Goal: Browse casually

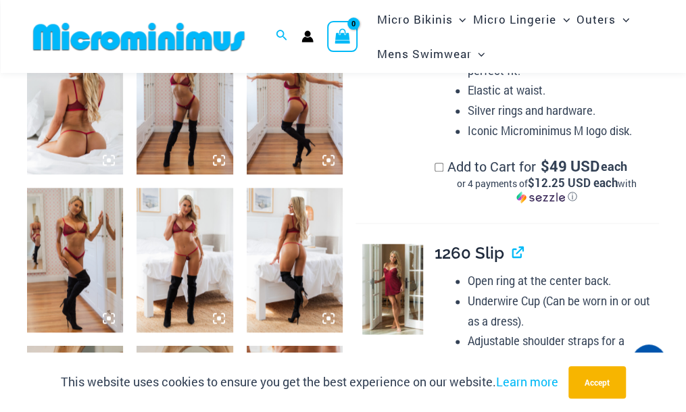
scroll to position [595, 0]
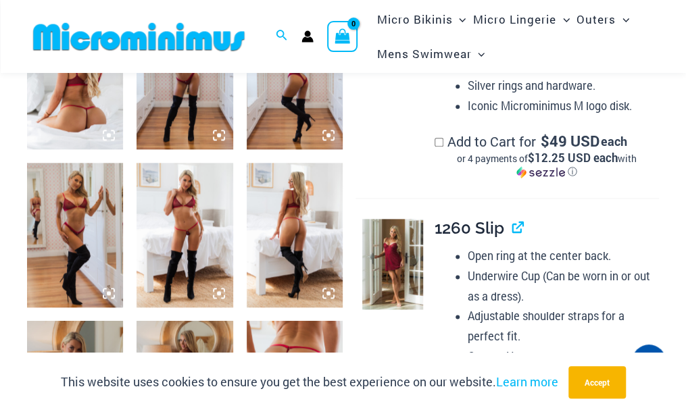
click at [84, 231] on img at bounding box center [75, 235] width 96 height 145
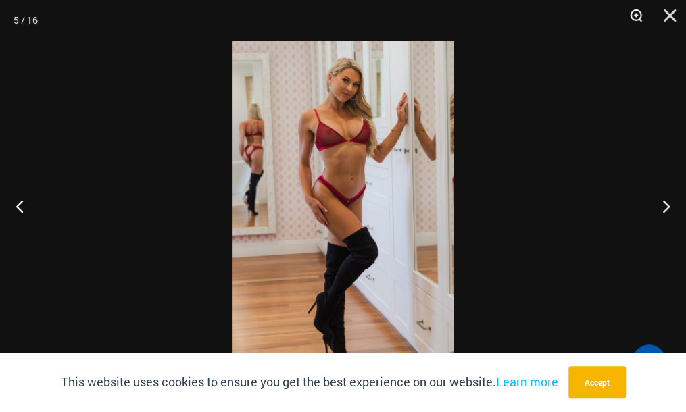
click at [638, 14] on button "Zoom" at bounding box center [631, 20] width 34 height 41
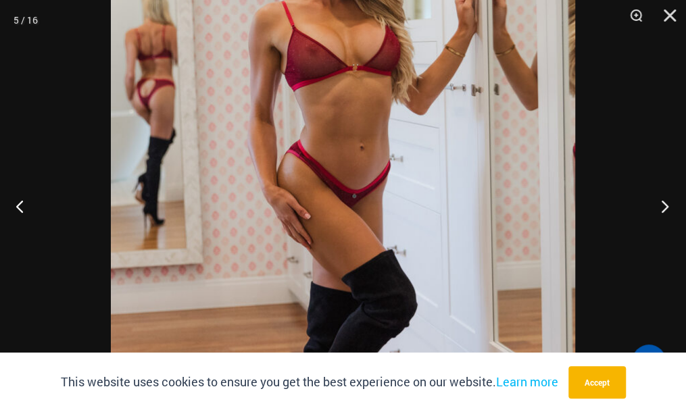
click at [663, 207] on button "Next" at bounding box center [660, 206] width 51 height 68
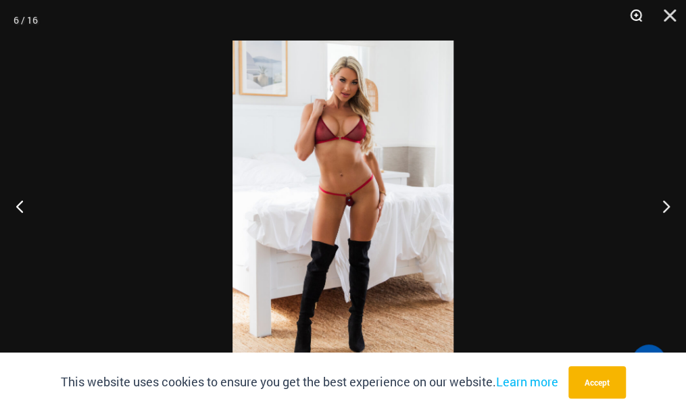
click at [640, 11] on button "Zoom" at bounding box center [631, 20] width 34 height 41
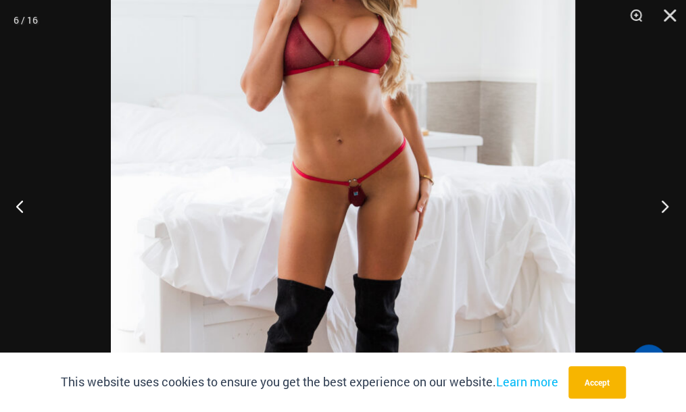
click at [664, 207] on button "Next" at bounding box center [660, 206] width 51 height 68
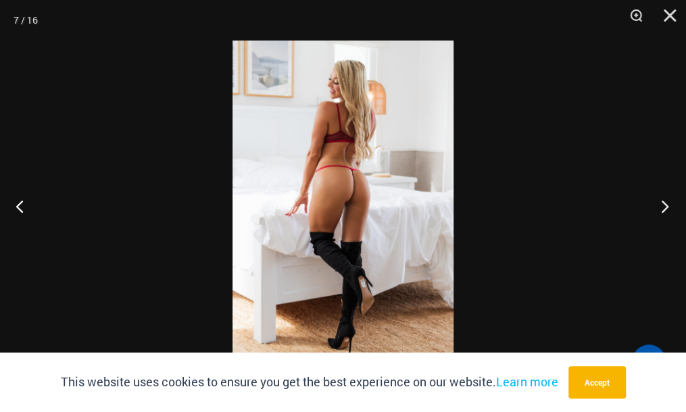
click at [664, 207] on button "Next" at bounding box center [660, 206] width 51 height 68
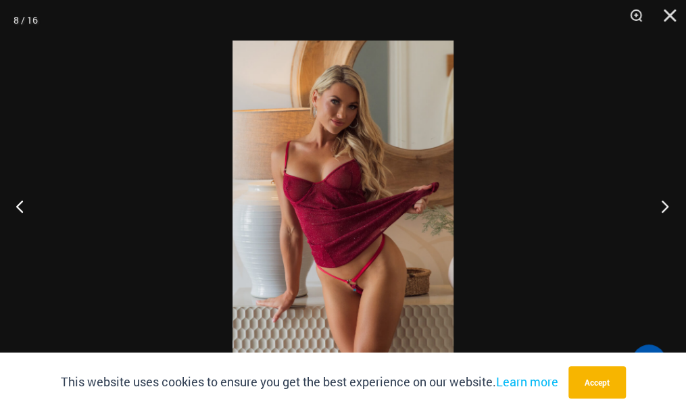
click at [664, 207] on button "Next" at bounding box center [660, 206] width 51 height 68
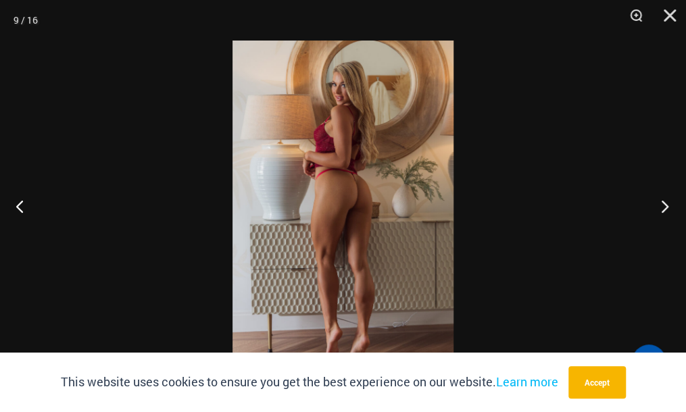
click at [664, 207] on button "Next" at bounding box center [660, 206] width 51 height 68
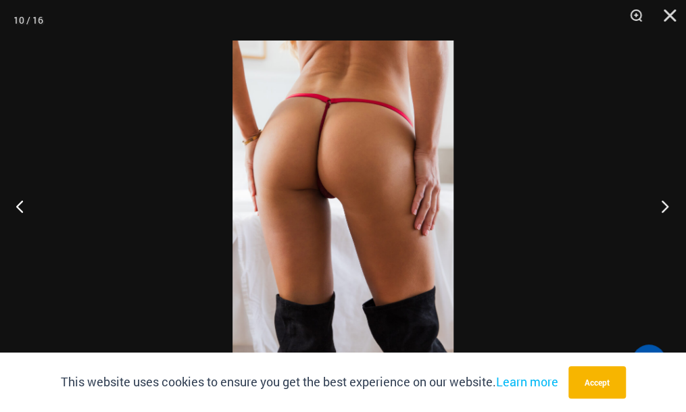
click at [664, 207] on button "Next" at bounding box center [660, 206] width 51 height 68
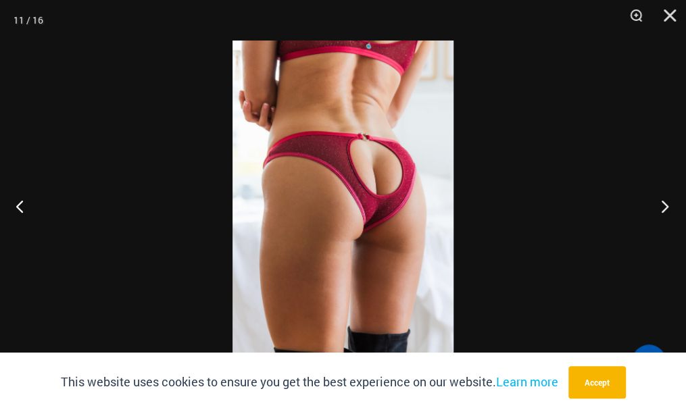
click at [664, 207] on button "Next" at bounding box center [660, 206] width 51 height 68
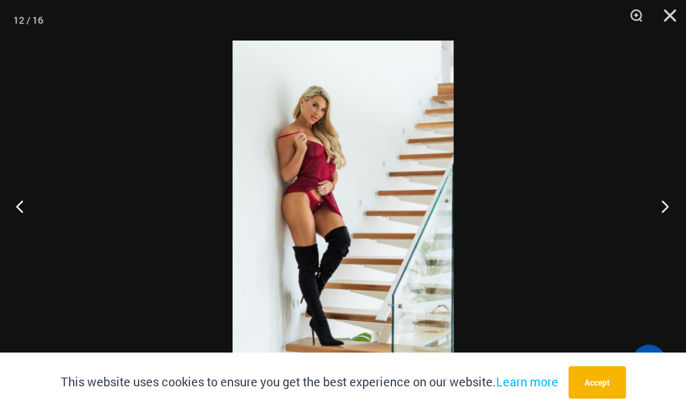
click at [664, 207] on button "Next" at bounding box center [660, 206] width 51 height 68
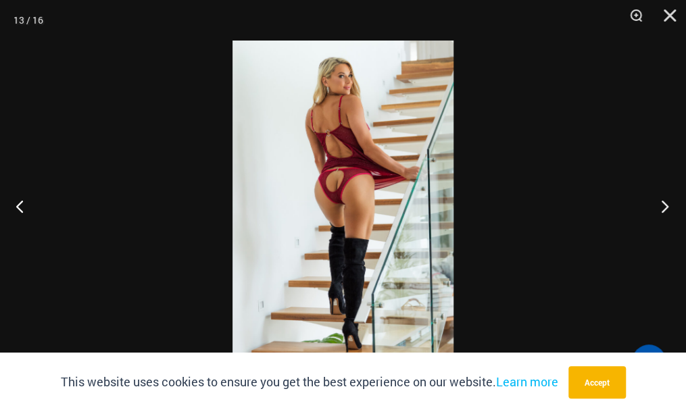
click at [664, 207] on button "Next" at bounding box center [660, 206] width 51 height 68
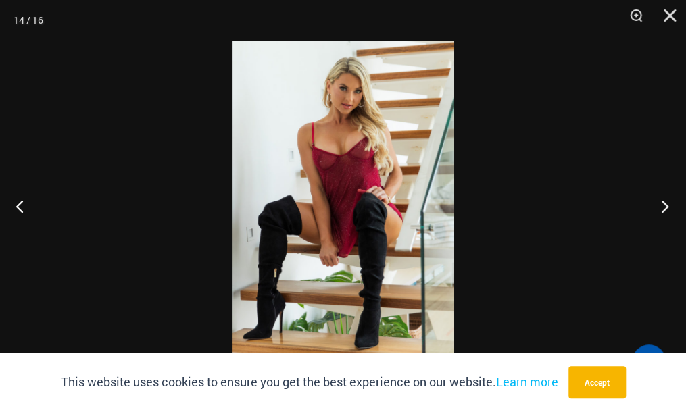
click at [664, 207] on button "Next" at bounding box center [660, 206] width 51 height 68
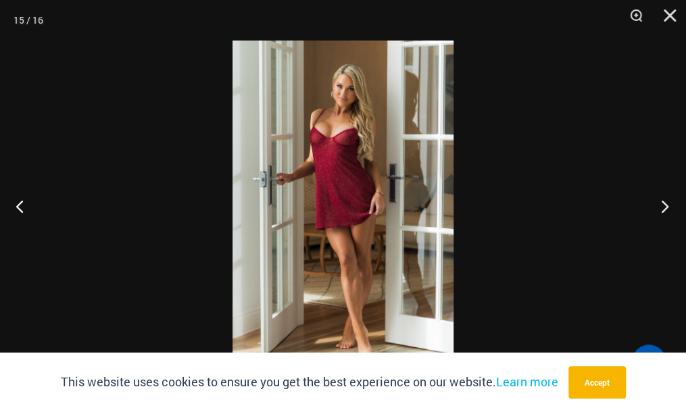
click at [664, 207] on button "Next" at bounding box center [660, 206] width 51 height 68
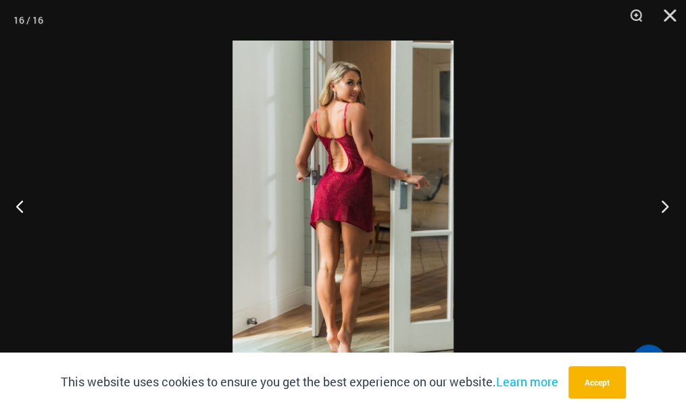
click at [664, 207] on button "Next" at bounding box center [660, 206] width 51 height 68
